Goal: Information Seeking & Learning: Check status

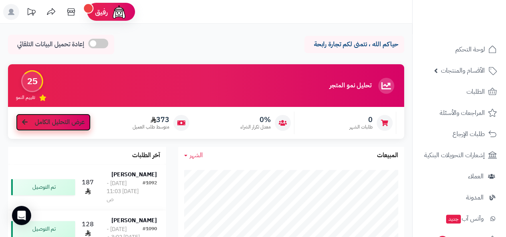
click at [58, 128] on link "عرض التحليل الكامل" at bounding box center [53, 122] width 75 height 17
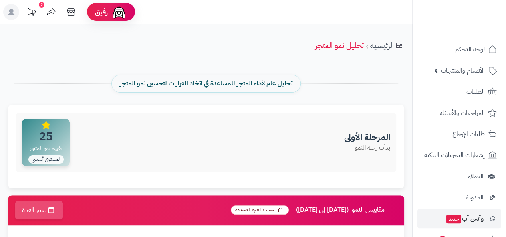
click at [504, 228] on li "وآتس آب جديد" at bounding box center [458, 218] width 93 height 19
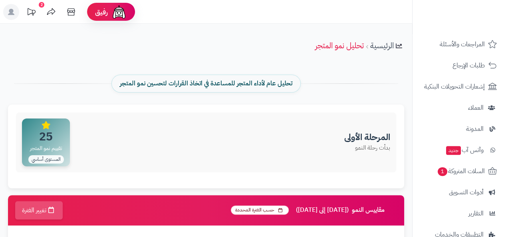
scroll to position [69, 0]
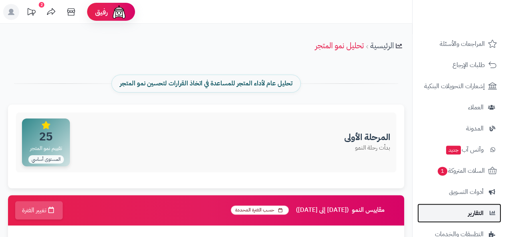
click at [481, 215] on span "التقارير" at bounding box center [476, 213] width 16 height 11
